Goal: Task Accomplishment & Management: Manage account settings

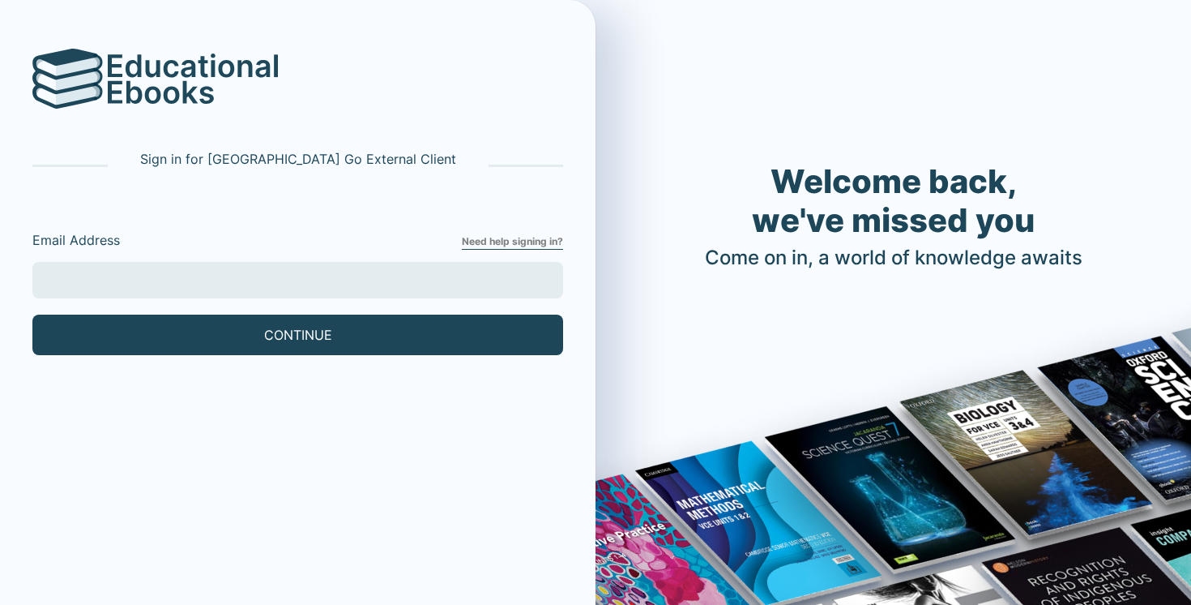
click at [331, 261] on div "Email Address Need help signing in?" at bounding box center [297, 246] width 531 height 32
click at [331, 265] on input "Email Address" at bounding box center [297, 280] width 531 height 36
type input "[EMAIL_ADDRESS][DOMAIN_NAME]"
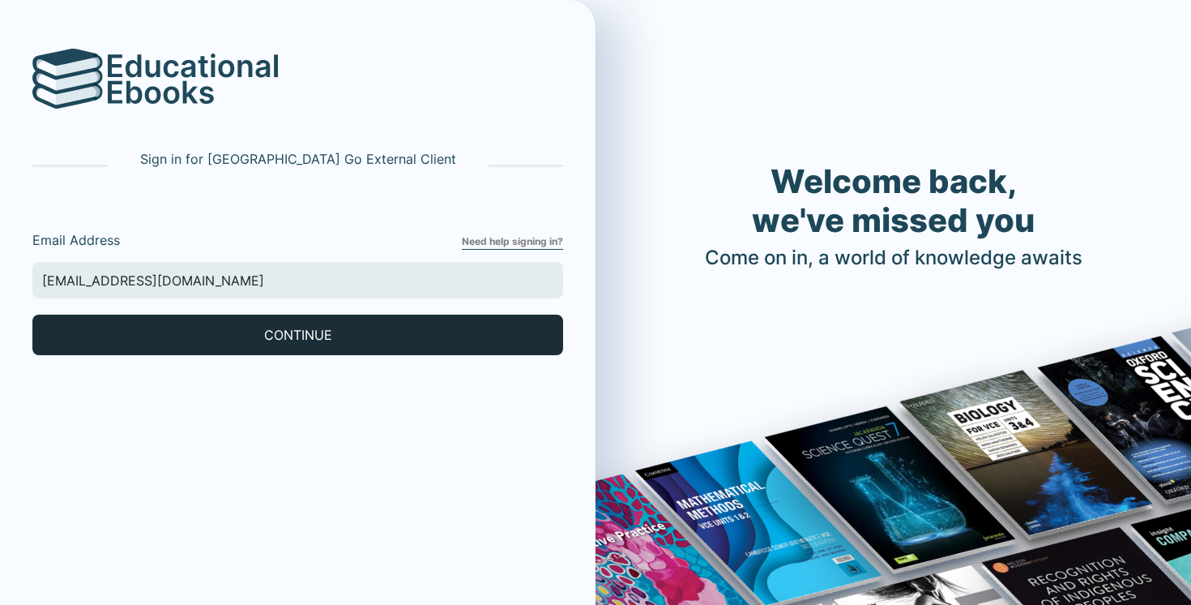
click at [199, 336] on button "CONTINUE" at bounding box center [297, 334] width 531 height 41
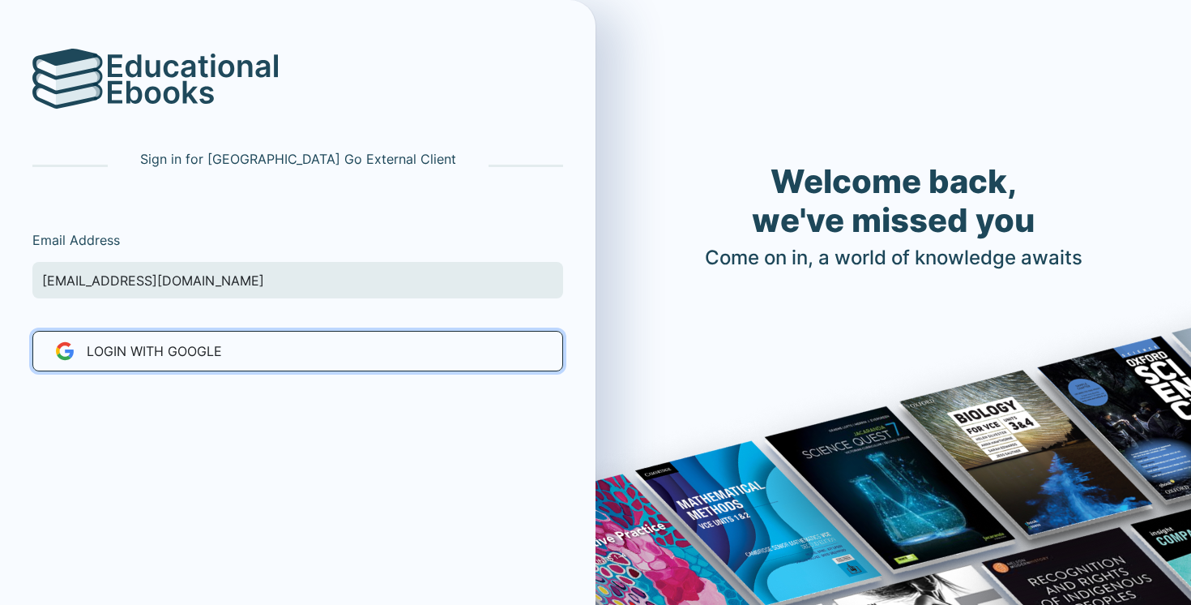
click at [225, 369] on button "LOGIN WITH Google" at bounding box center [297, 351] width 531 height 41
